Goal: Transaction & Acquisition: Purchase product/service

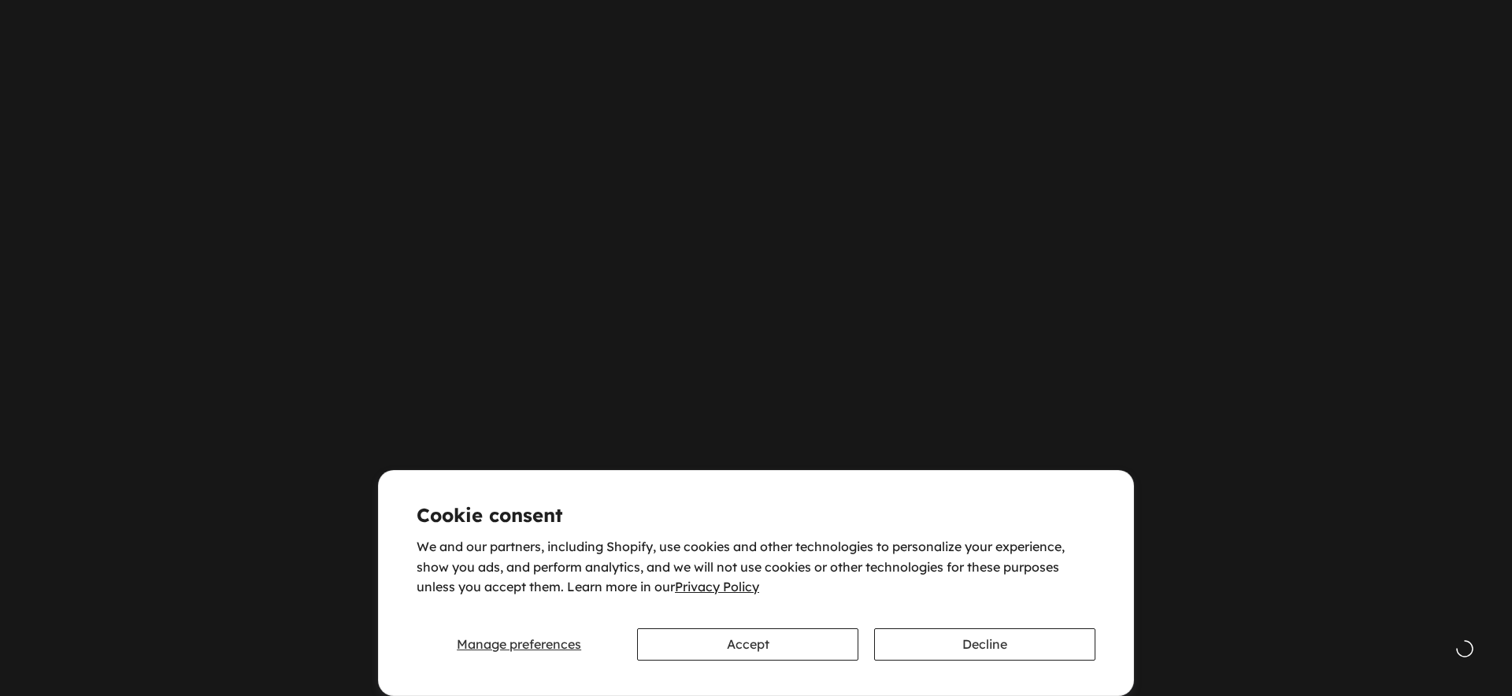
click at [672, 630] on button "Accept" at bounding box center [747, 644] width 221 height 32
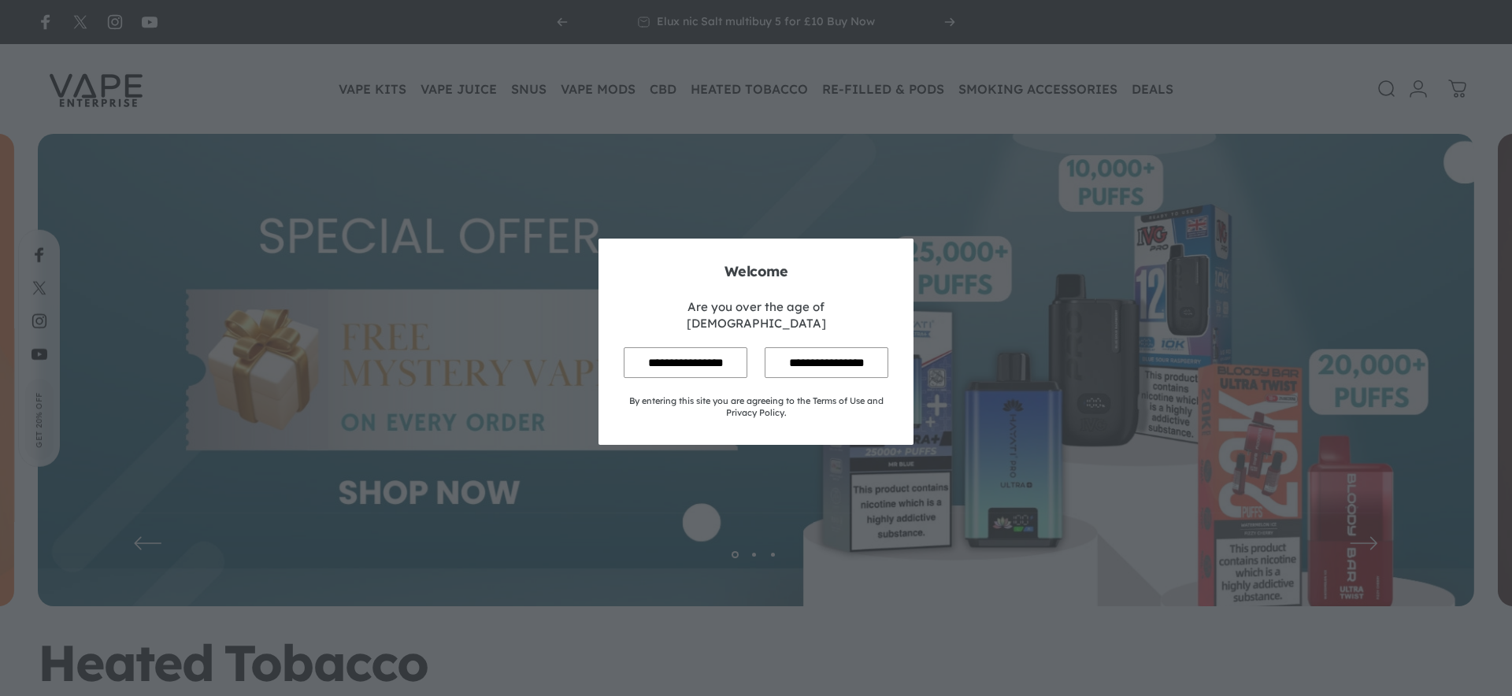
click at [712, 358] on input "**********" at bounding box center [685, 362] width 124 height 31
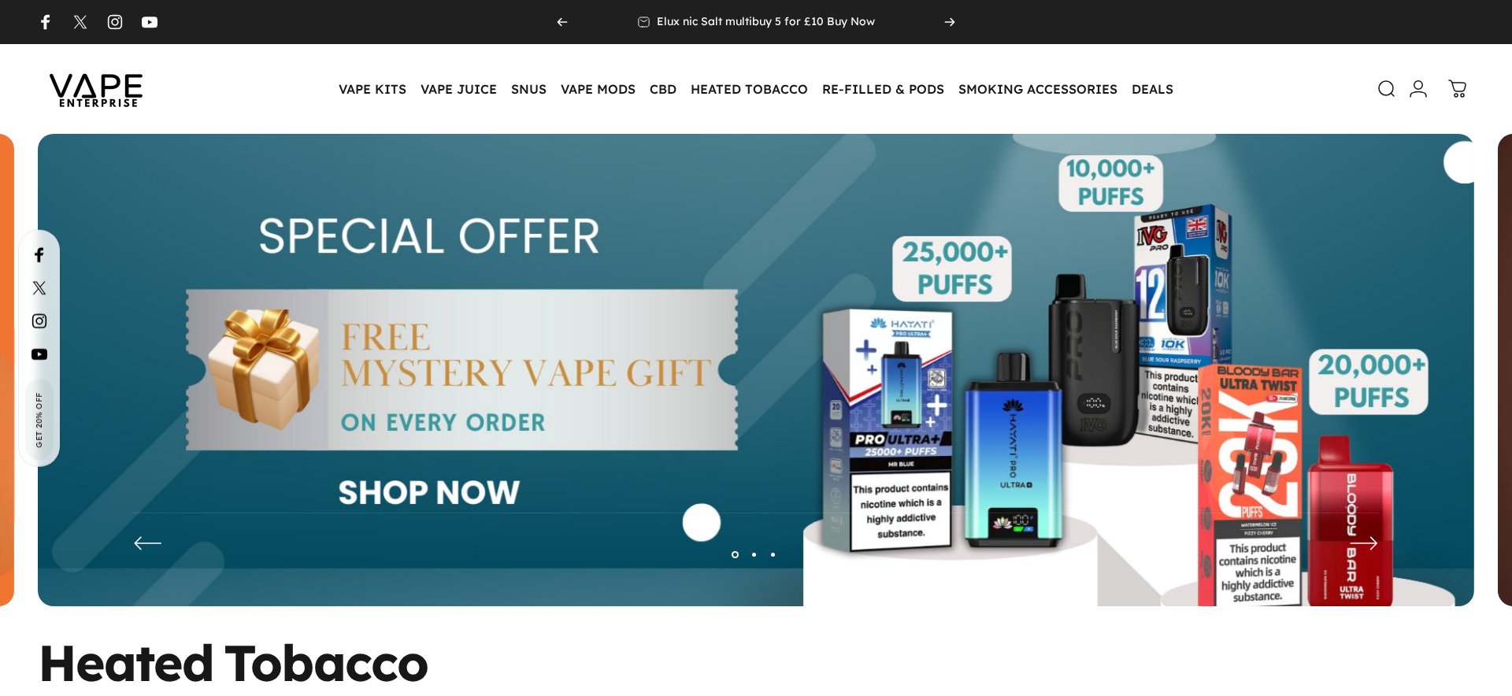
click at [677, 349] on img at bounding box center [756, 382] width 1436 height 496
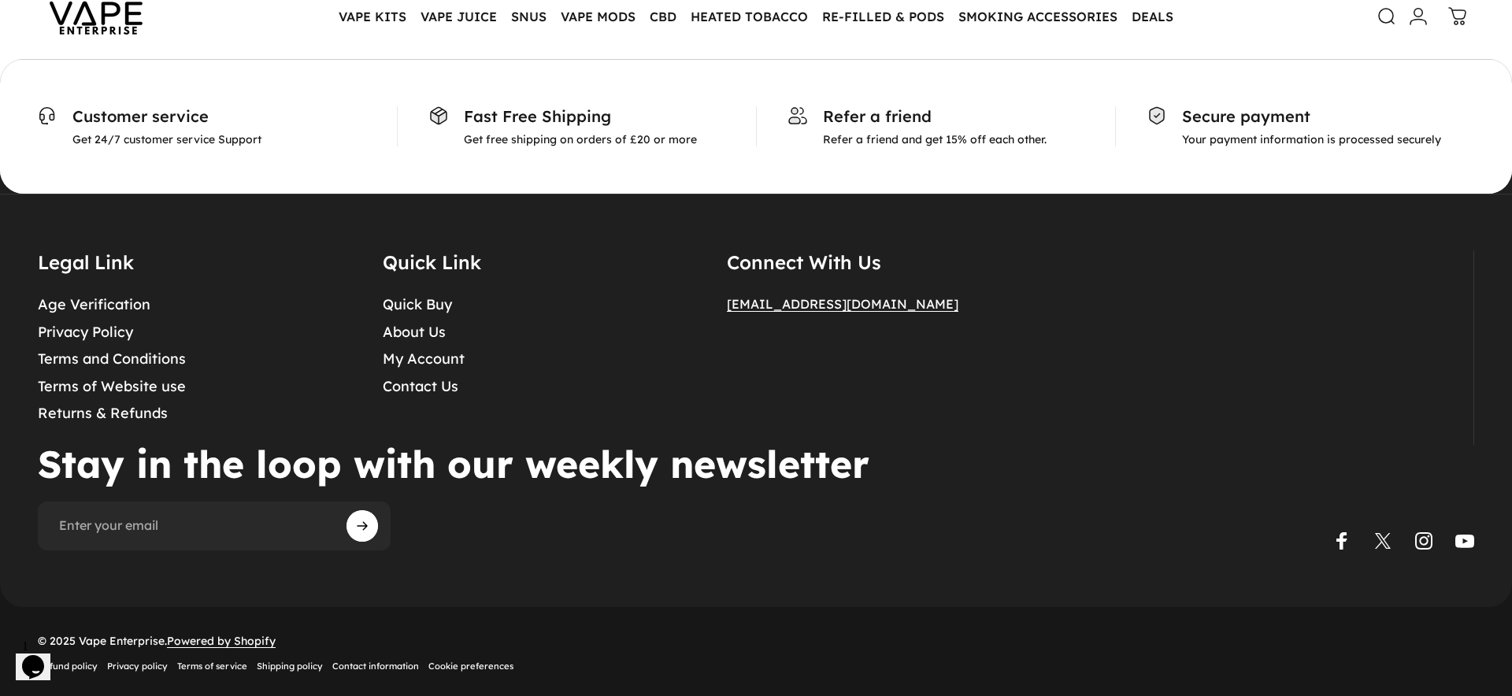
scroll to position [2724, 0]
click at [431, 387] on link "Contact Us" at bounding box center [421, 388] width 76 height 18
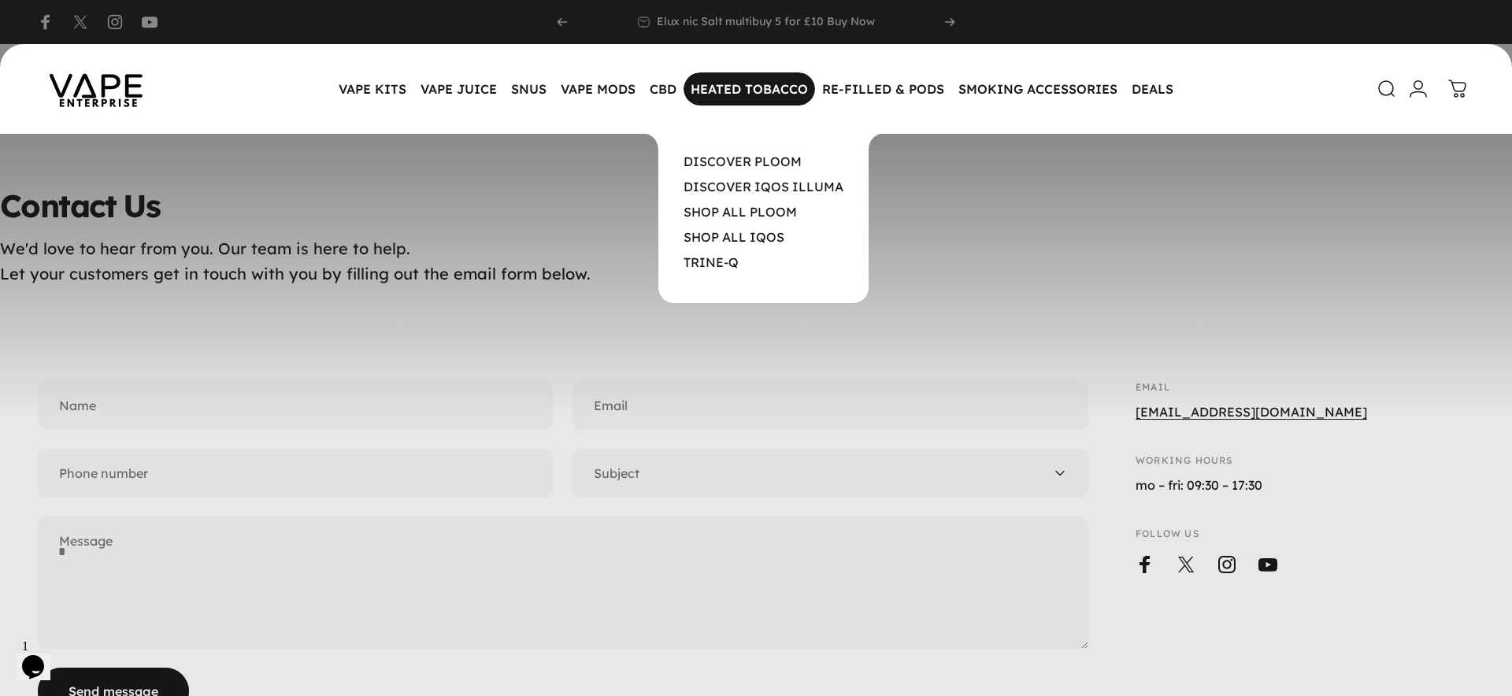
click at [741, 89] on magnet-element "HEATED TOBACCO HEATED TOBACCO" at bounding box center [748, 88] width 131 height 33
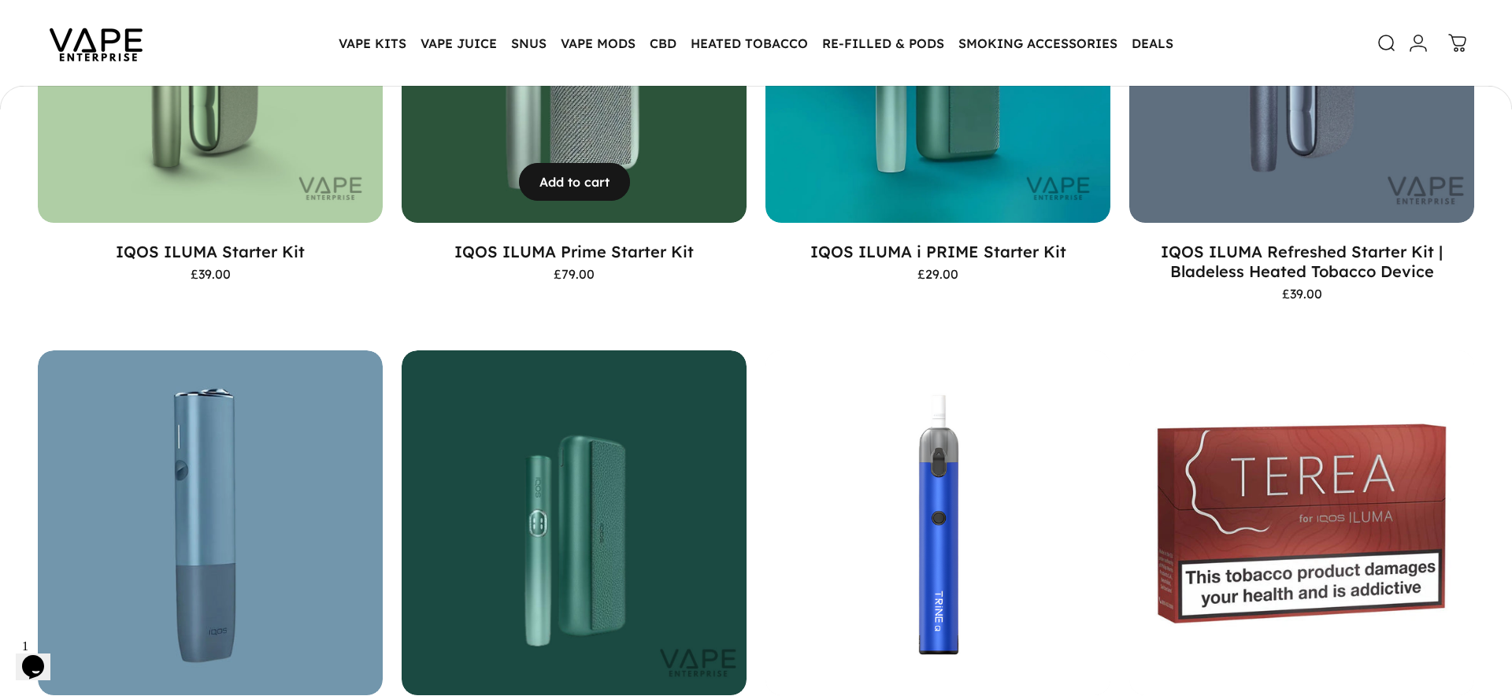
scroll to position [535, 0]
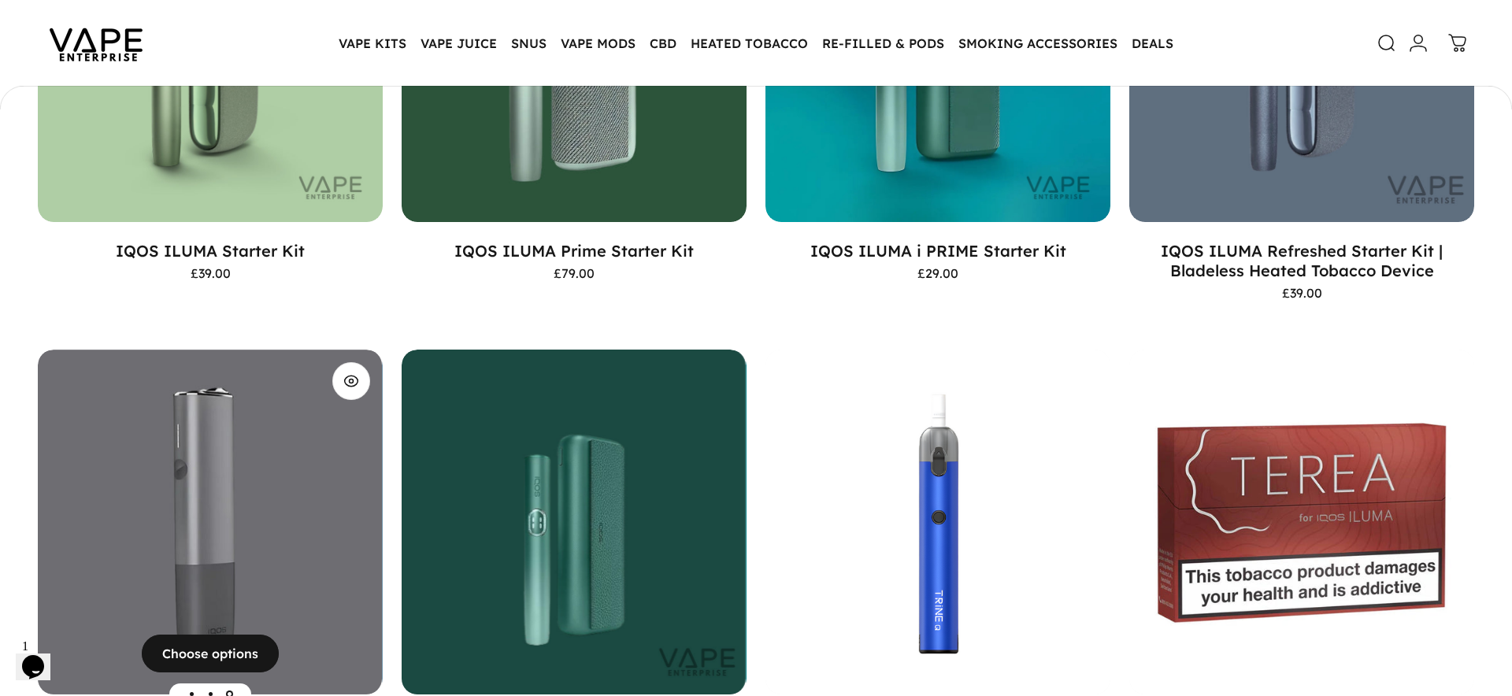
click at [291, 457] on img "IQOS ILUMA ONE Starter Kit" at bounding box center [209, 522] width 345 height 345
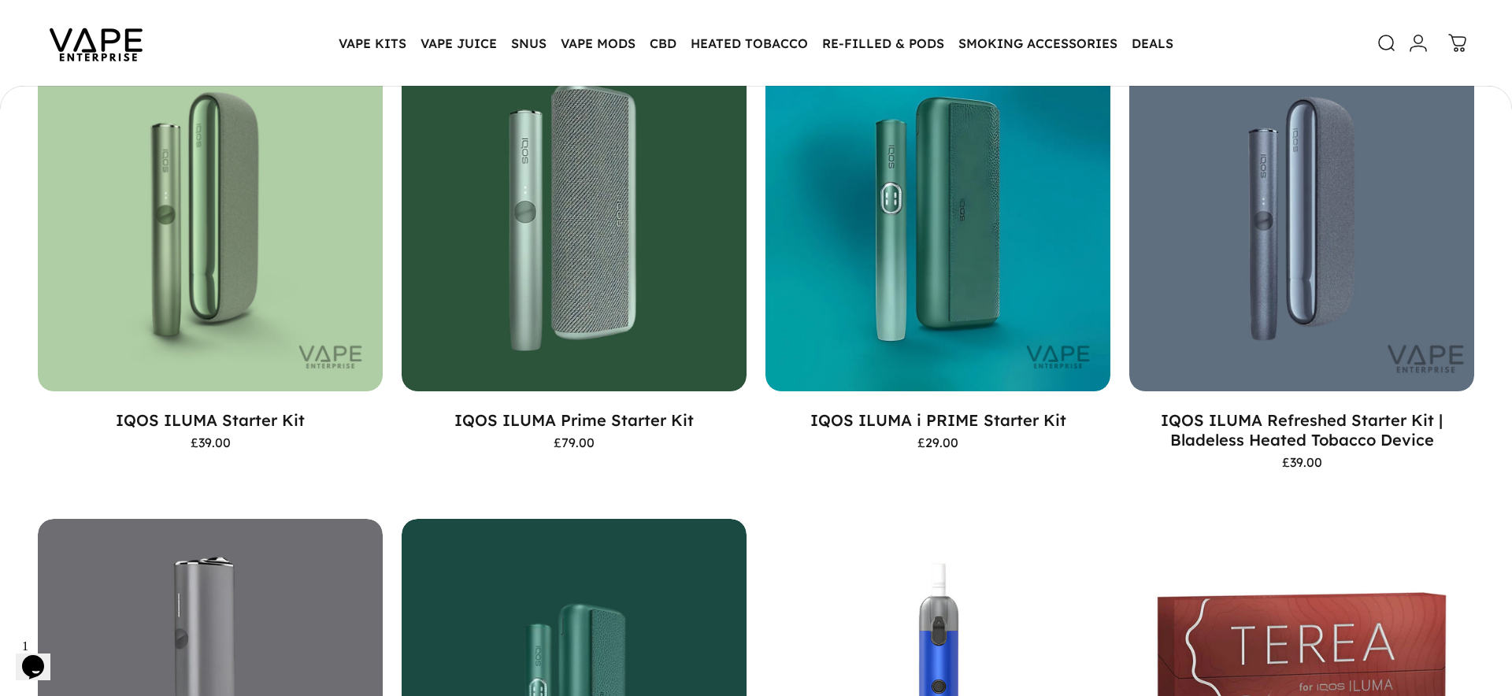
scroll to position [368, 0]
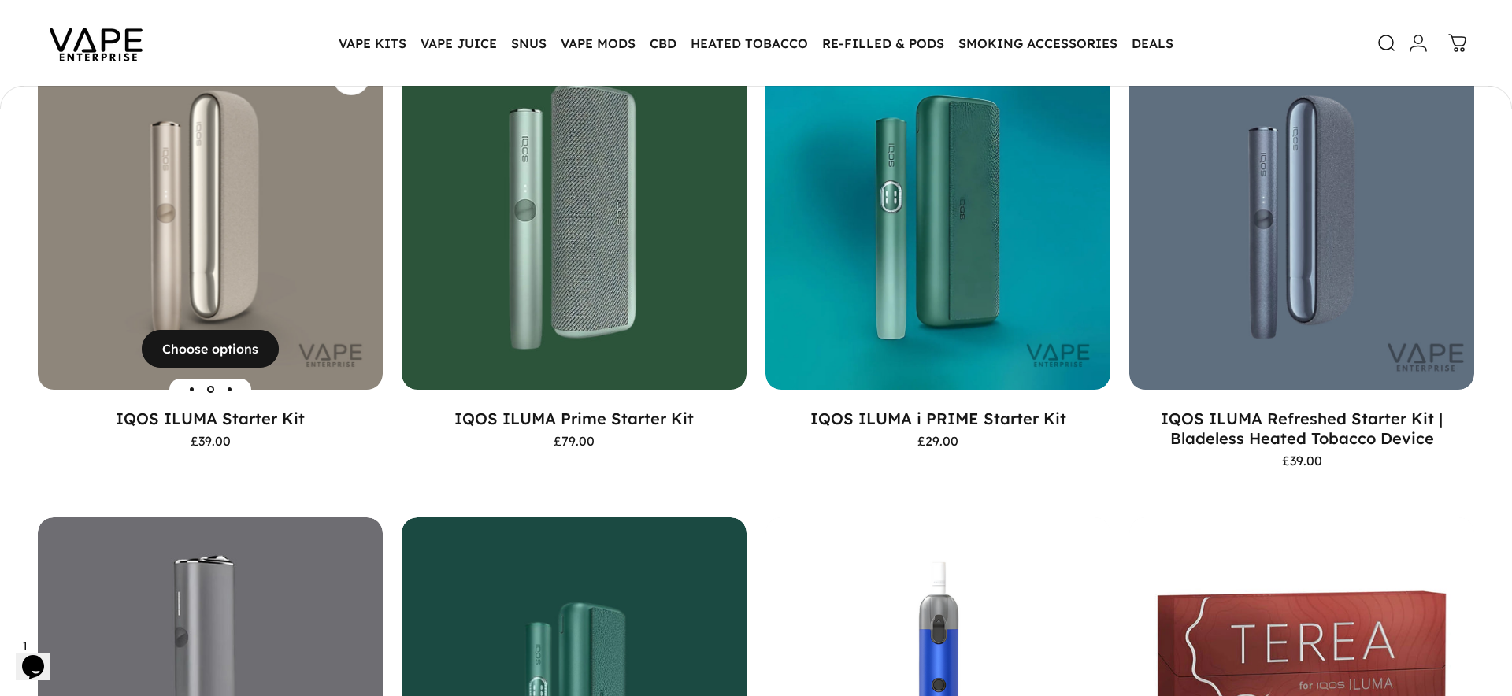
click at [179, 202] on img "IQOS ILUMA Starter Kit" at bounding box center [210, 217] width 345 height 345
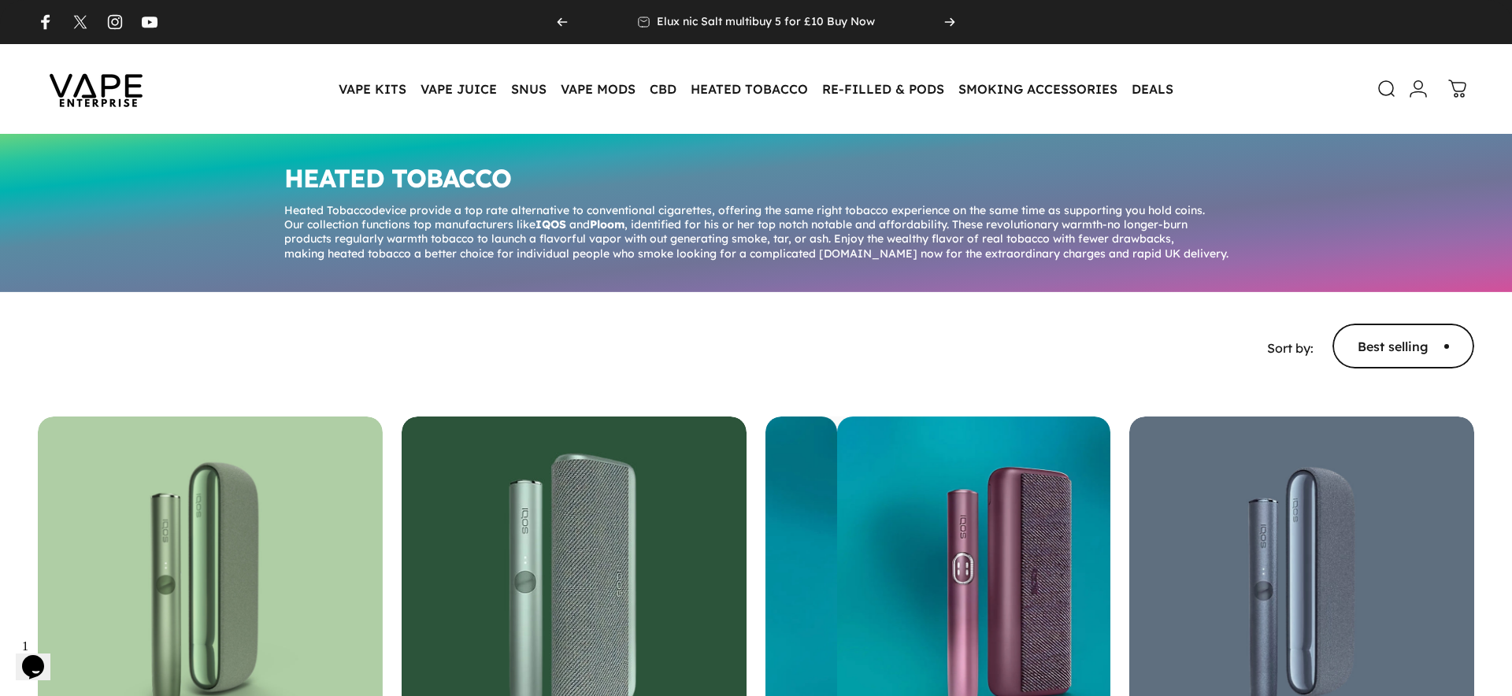
scroll to position [0, 0]
